Goal: Task Accomplishment & Management: Use online tool/utility

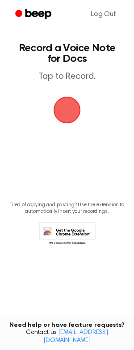
click at [65, 111] on span "button" at bounding box center [67, 110] width 44 height 44
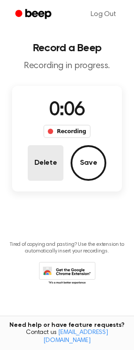
click at [57, 160] on button "Delete" at bounding box center [46, 163] width 36 height 36
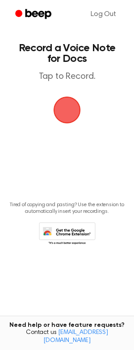
click at [59, 99] on span "button" at bounding box center [67, 110] width 29 height 29
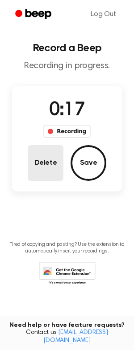
click at [60, 176] on button "Delete" at bounding box center [46, 163] width 36 height 36
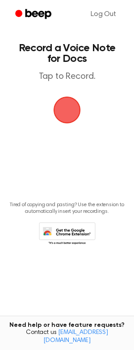
click at [71, 118] on span "button" at bounding box center [67, 110] width 50 height 50
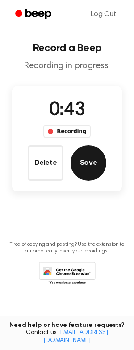
click at [79, 167] on button "Save" at bounding box center [88, 163] width 36 height 36
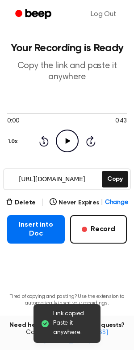
click at [56, 144] on icon "Play Audio" at bounding box center [67, 141] width 23 height 23
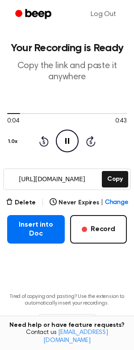
click at [73, 180] on input "[URL][DOMAIN_NAME]" at bounding box center [52, 179] width 96 height 20
